Goal: Information Seeking & Learning: Learn about a topic

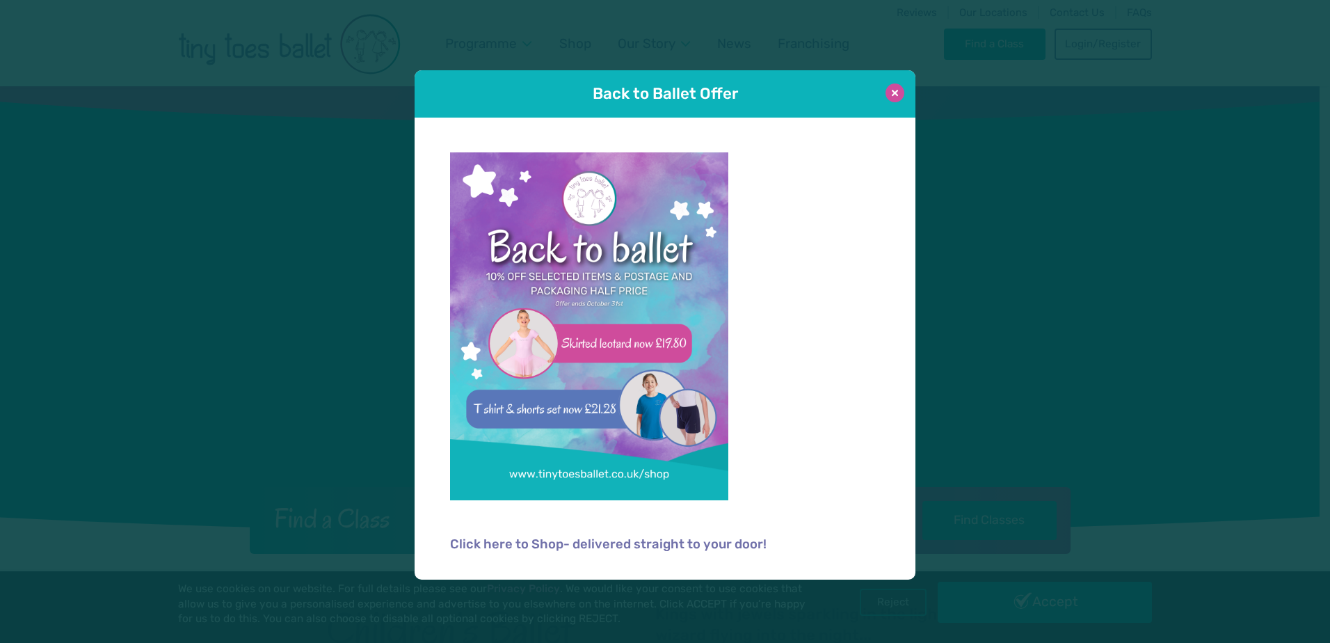
click at [900, 94] on button at bounding box center [894, 92] width 19 height 19
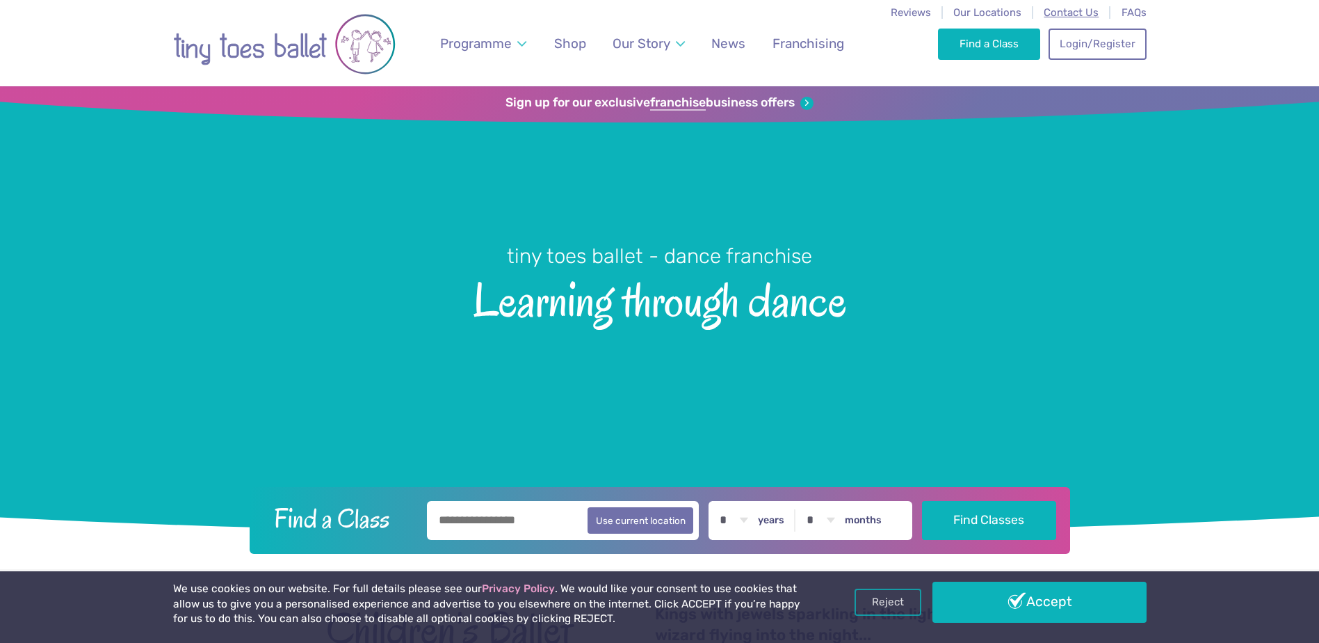
click at [1081, 15] on span "Contact Us" at bounding box center [1071, 12] width 55 height 13
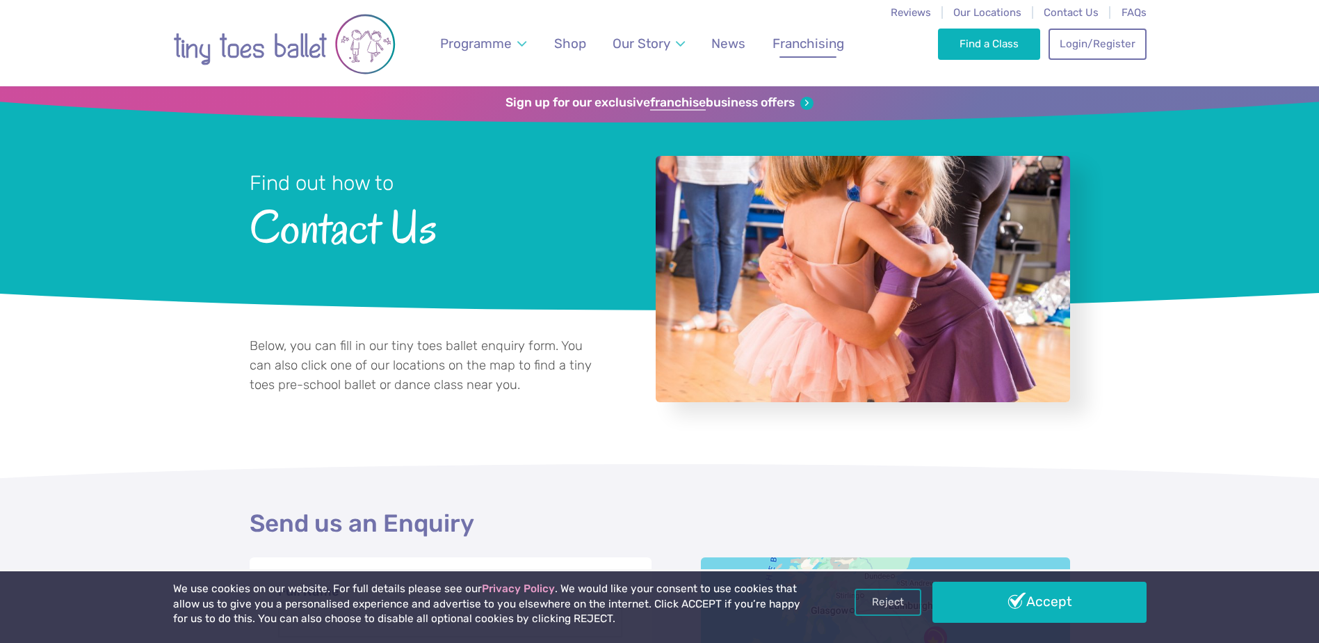
click at [829, 47] on span "Franchising" at bounding box center [809, 43] width 72 height 16
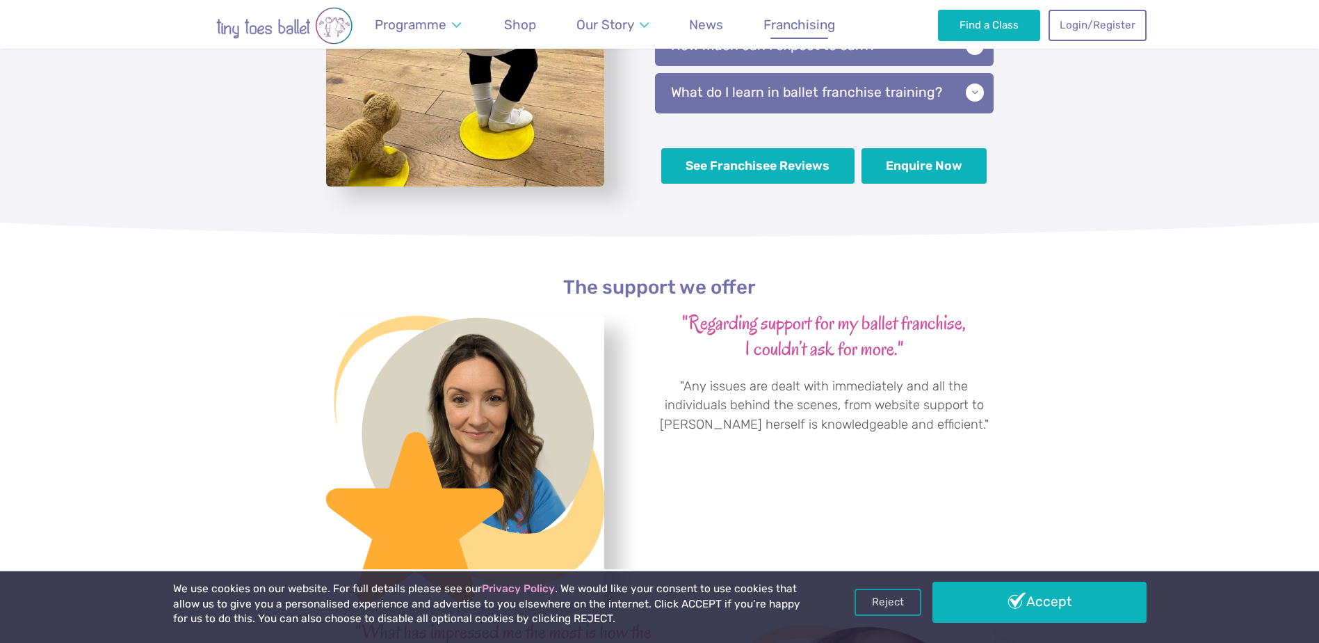
scroll to position [3362, 0]
